Goal: Transaction & Acquisition: Purchase product/service

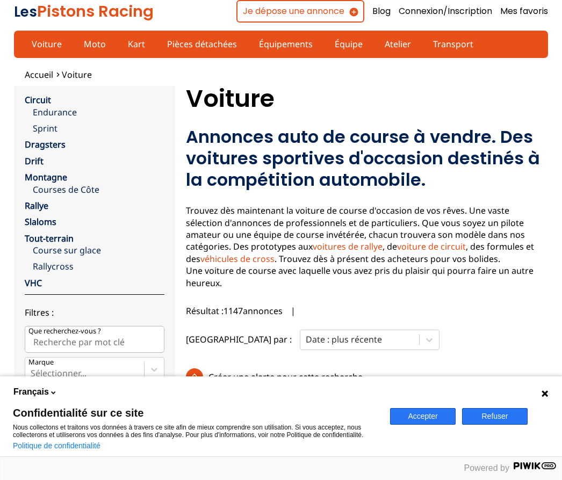
click at [493, 420] on button "Refuser" at bounding box center [495, 416] width 66 height 17
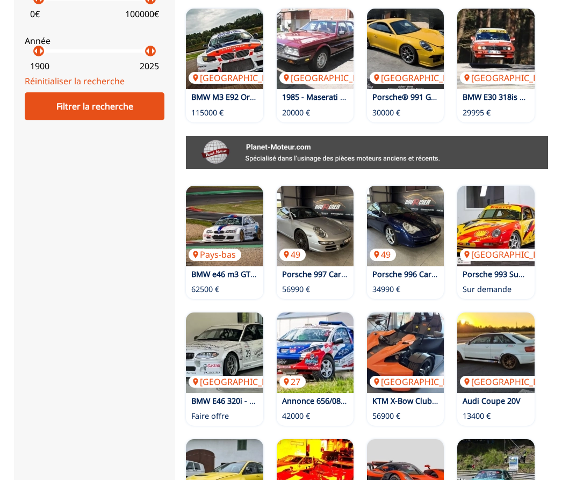
scroll to position [638, 0]
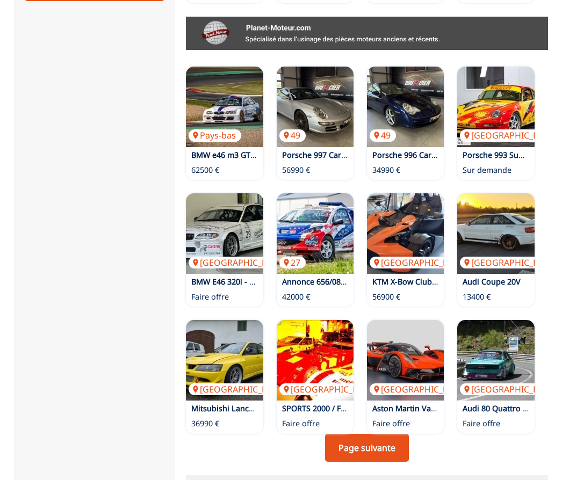
click at [416, 231] on img at bounding box center [405, 233] width 77 height 81
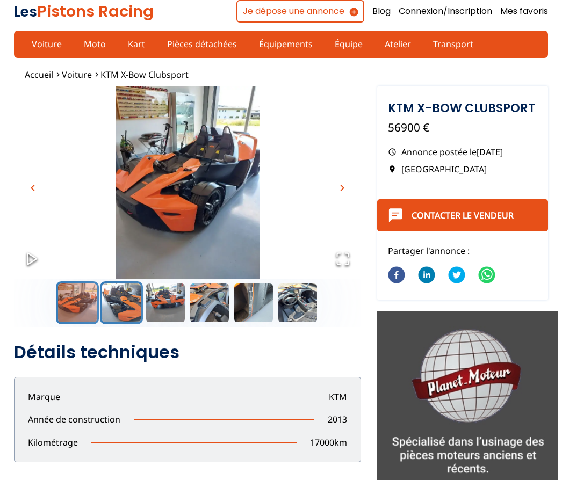
click at [128, 312] on button "Go to Slide 2" at bounding box center [121, 302] width 43 height 43
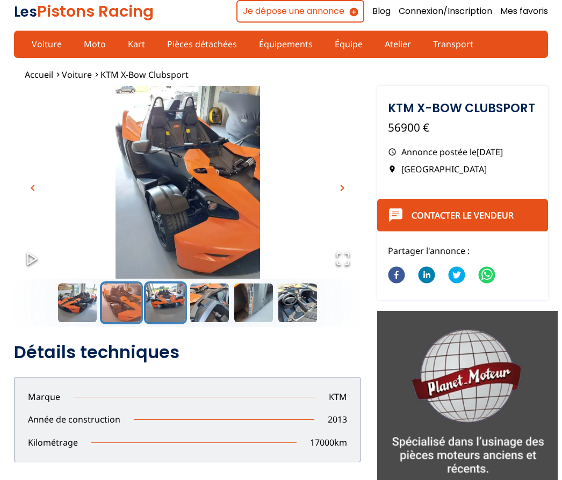
click at [153, 312] on button "Go to Slide 3" at bounding box center [165, 302] width 43 height 43
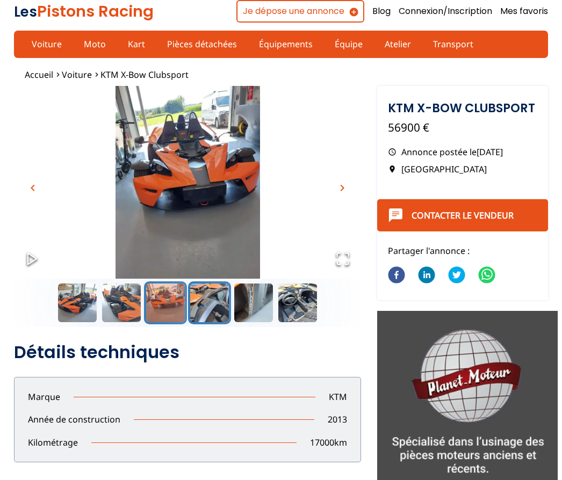
click at [205, 310] on button "Go to Slide 4" at bounding box center [209, 302] width 43 height 43
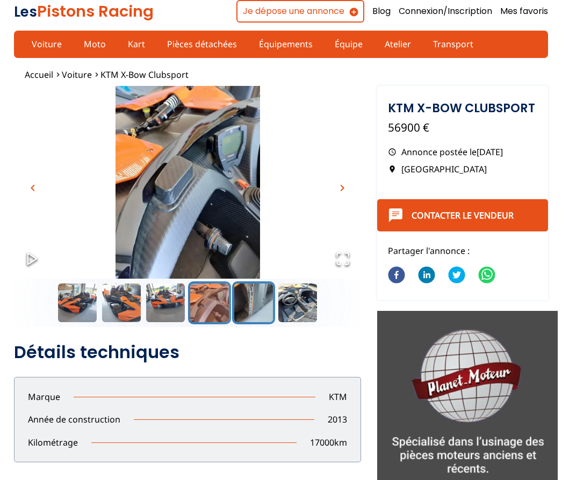
click at [238, 315] on button "Go to Slide 5" at bounding box center [253, 302] width 43 height 43
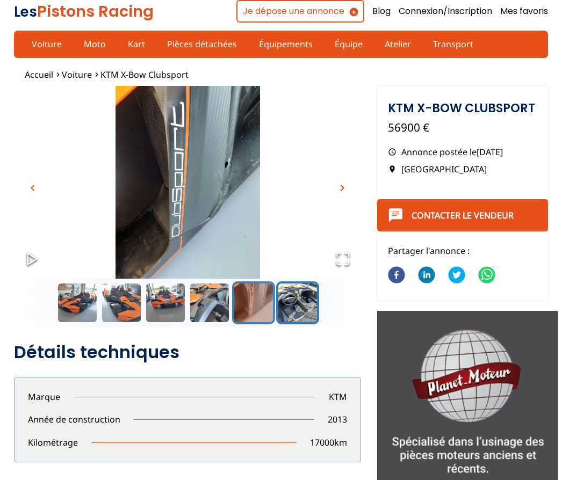
click at [296, 296] on button "Go to Slide 6" at bounding box center [297, 302] width 43 height 43
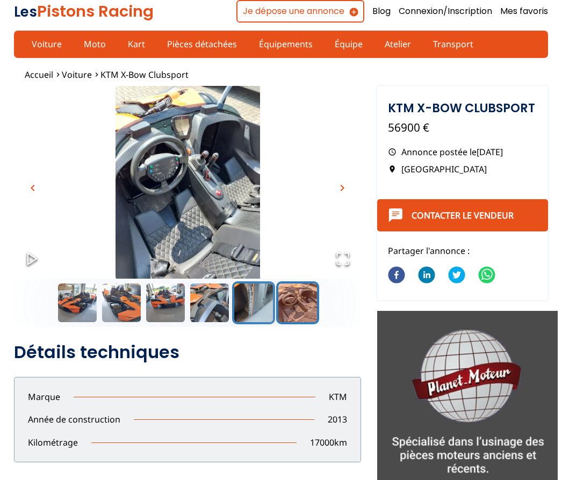
click at [243, 308] on button "Go to Slide 5" at bounding box center [253, 302] width 43 height 43
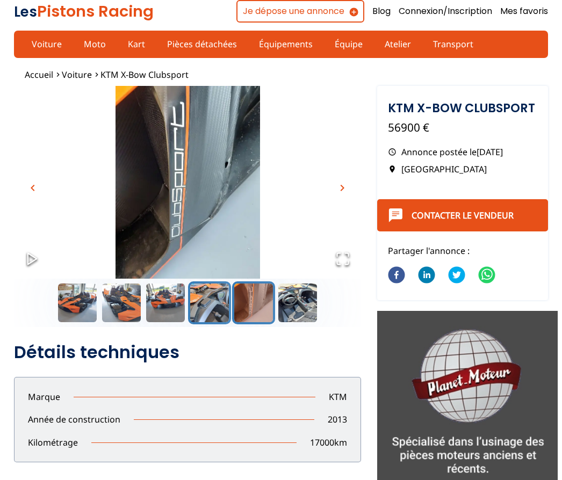
click at [198, 301] on button "Go to Slide 4" at bounding box center [209, 302] width 43 height 43
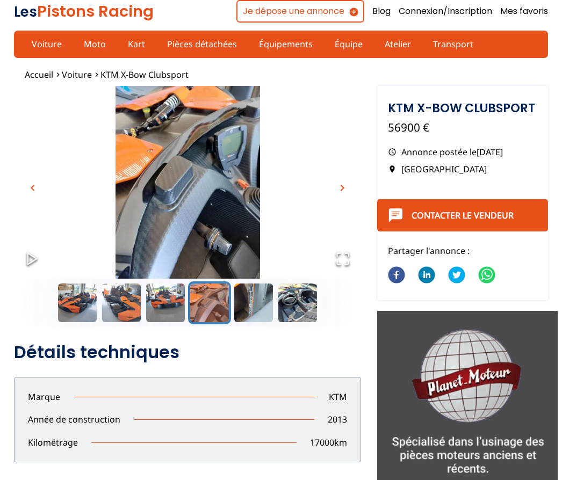
click at [245, 296] on button "Go to Slide 5" at bounding box center [253, 302] width 43 height 43
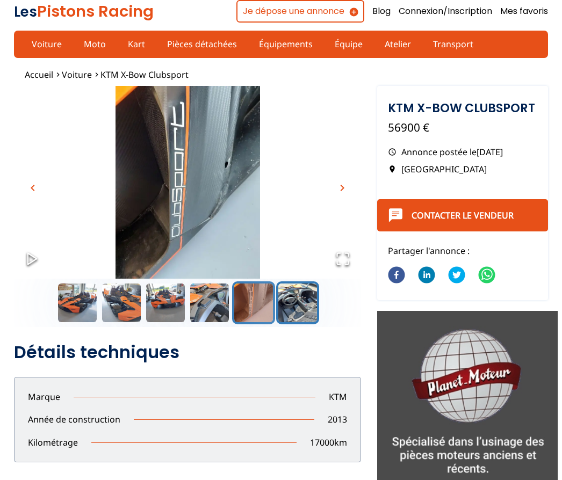
click at [281, 304] on button "Go to Slide 6" at bounding box center [297, 302] width 43 height 43
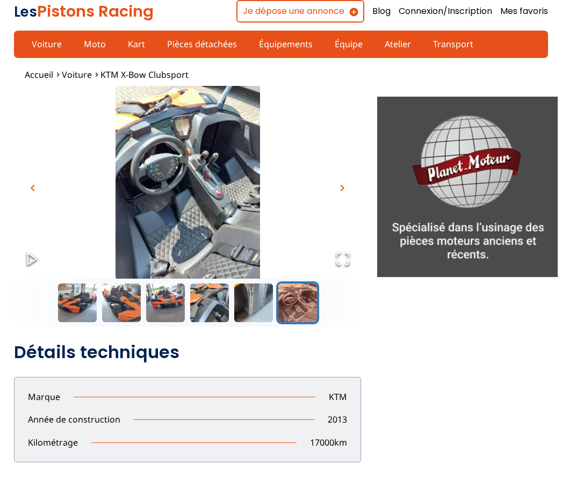
click at [38, 39] on link "Voiture" at bounding box center [47, 44] width 44 height 18
